Goal: Register for event/course

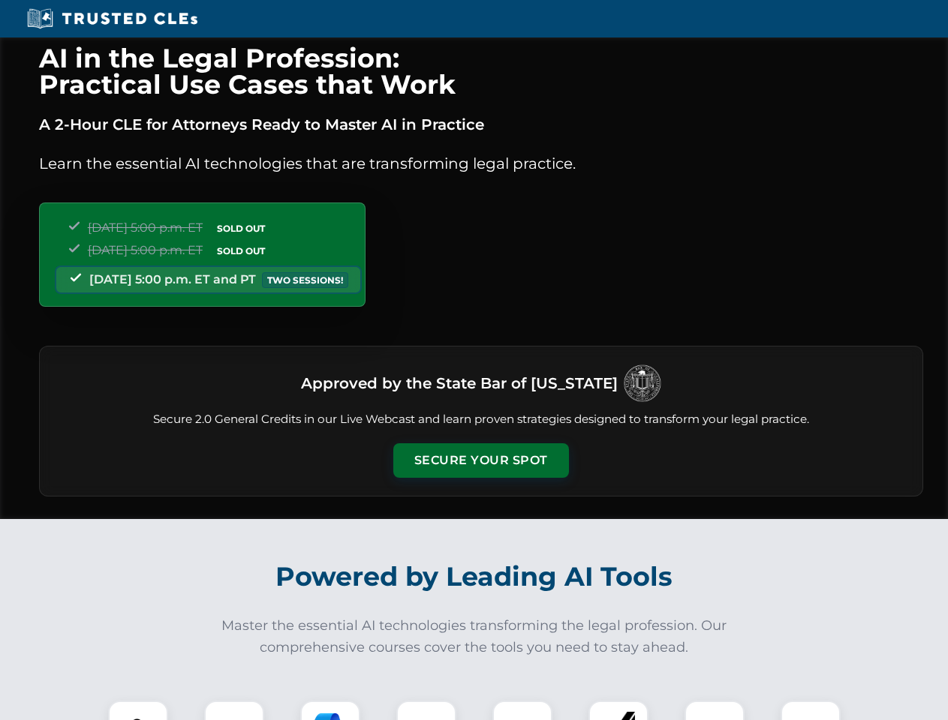
click at [480, 461] on button "Secure Your Spot" at bounding box center [481, 460] width 176 height 35
click at [138, 711] on img at bounding box center [138, 731] width 44 height 44
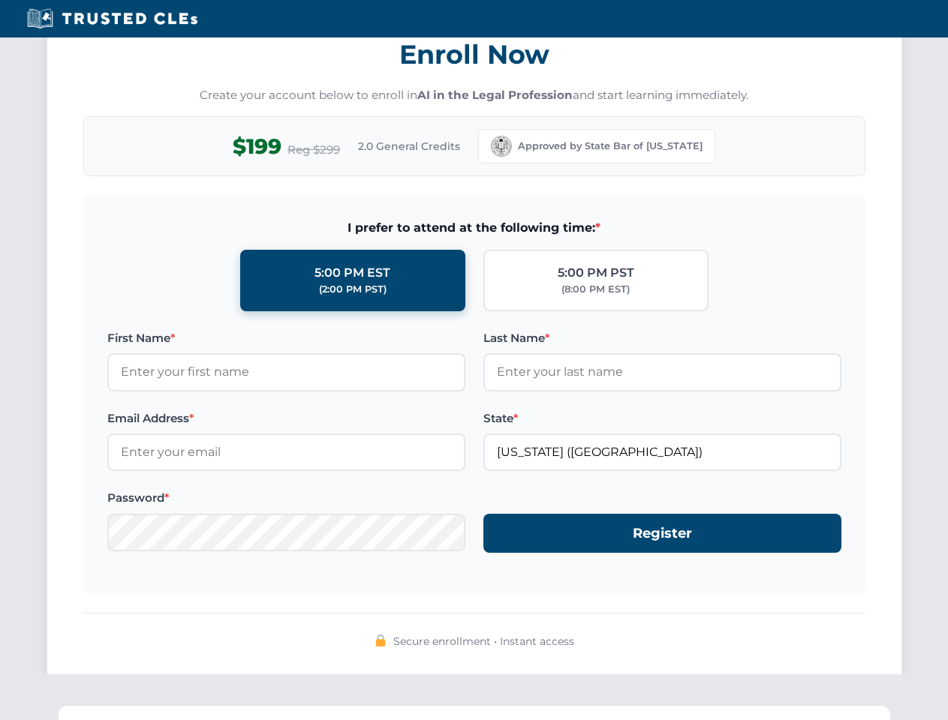
scroll to position [1473, 0]
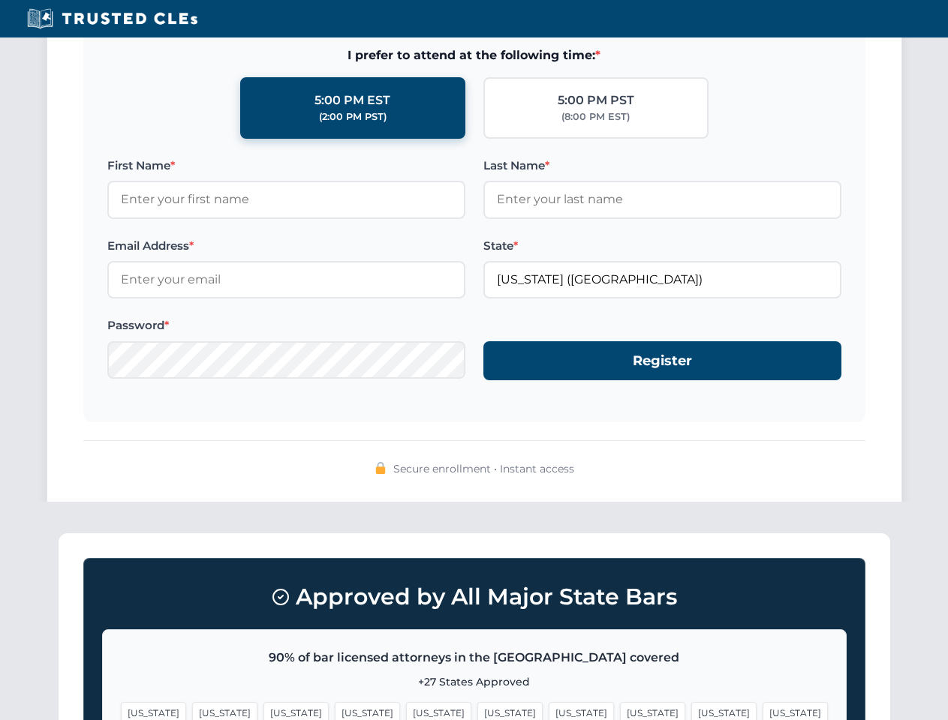
click at [691, 711] on span "[US_STATE]" at bounding box center [723, 713] width 65 height 22
